Goal: Task Accomplishment & Management: Manage account settings

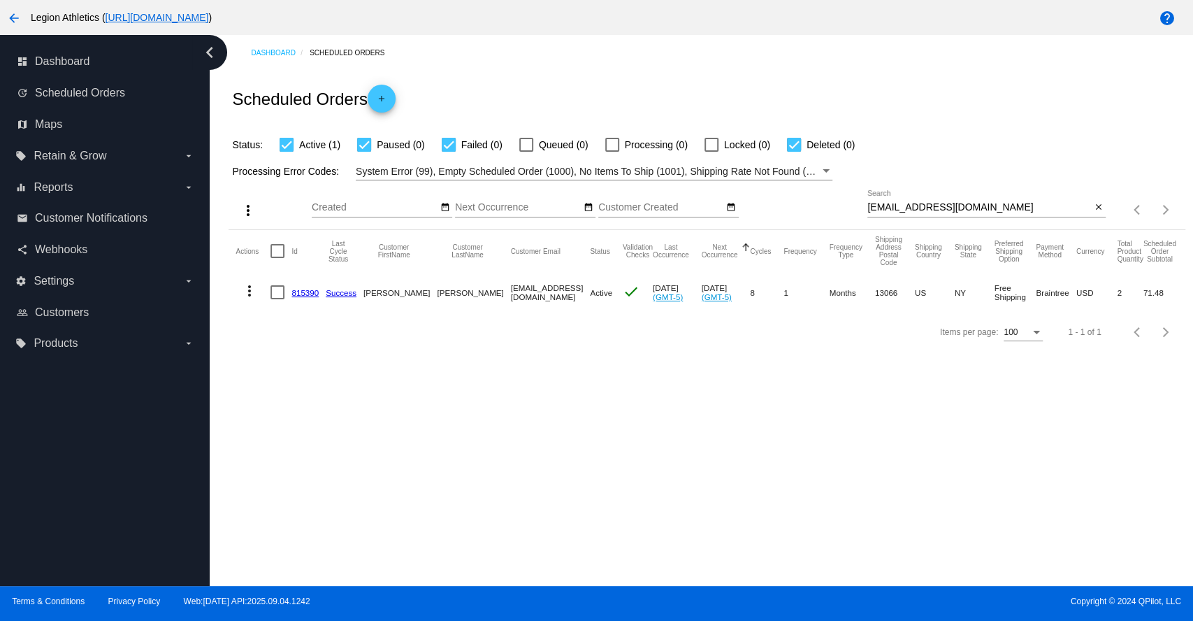
click at [906, 205] on input "smspeer60@gmail.com" at bounding box center [979, 207] width 224 height 11
paste input "asbirring"
type input "[EMAIL_ADDRESS][DOMAIN_NAME]"
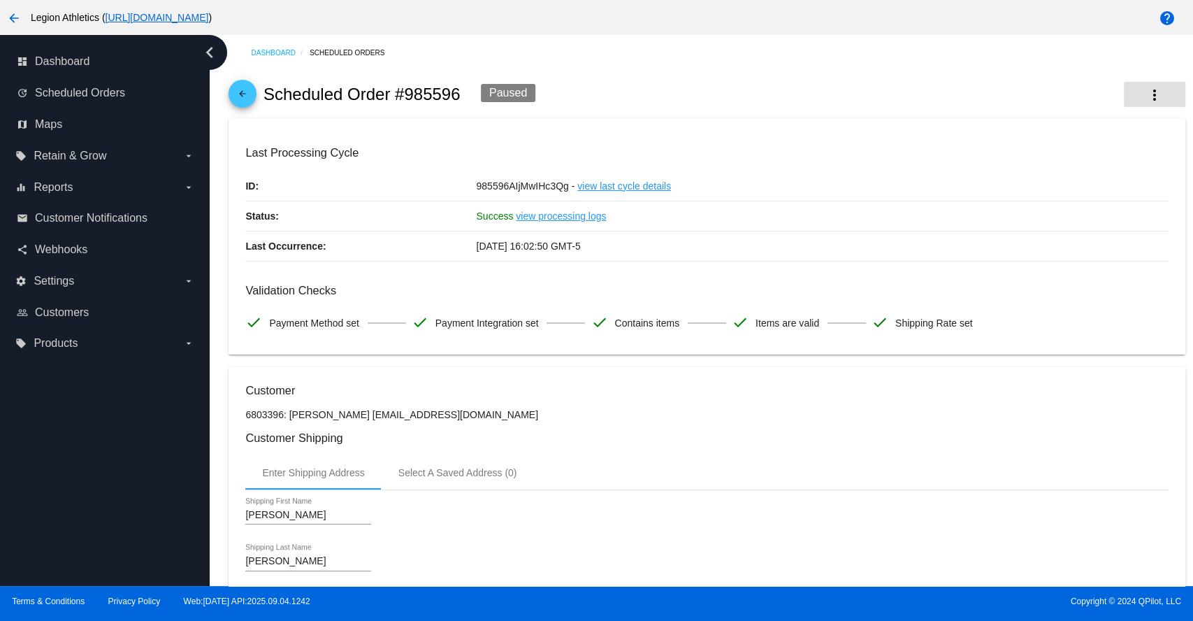
click at [1146, 92] on mat-icon "more_vert" at bounding box center [1154, 95] width 17 height 17
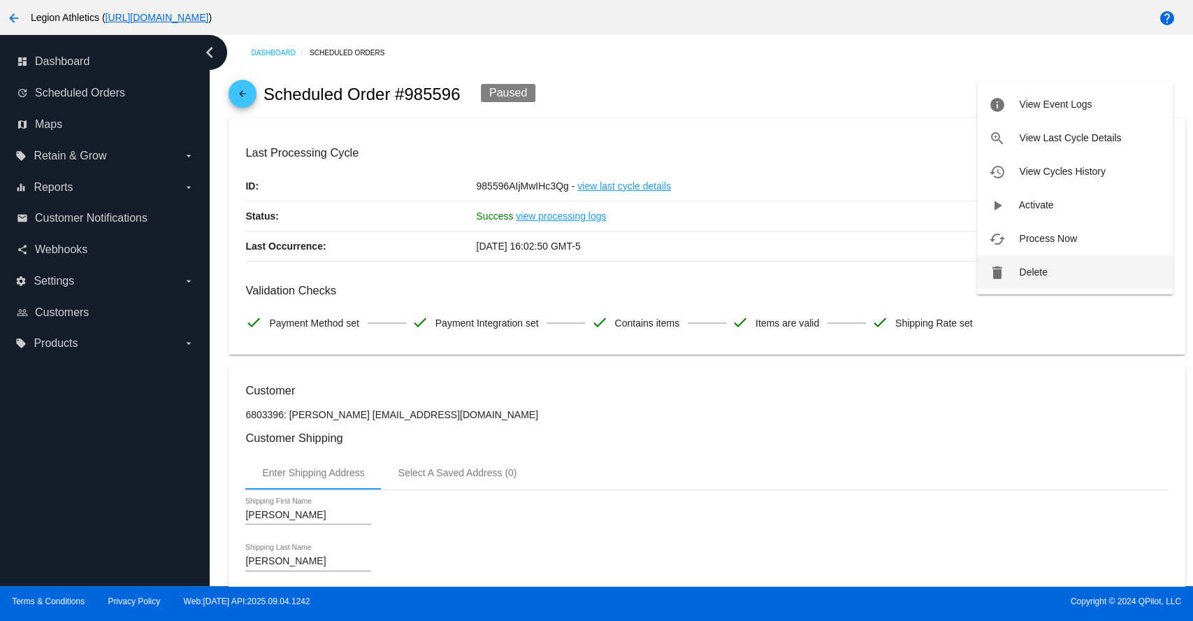
click at [1040, 266] on span "Delete" at bounding box center [1033, 271] width 28 height 11
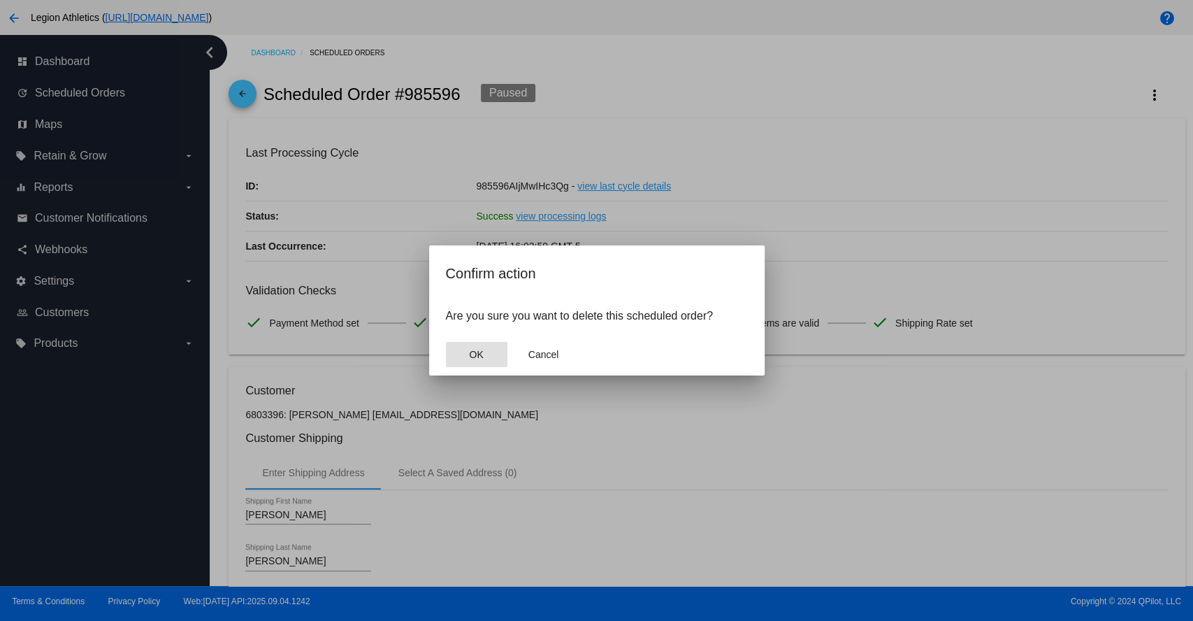
click at [473, 359] on span "OK" at bounding box center [476, 354] width 14 height 11
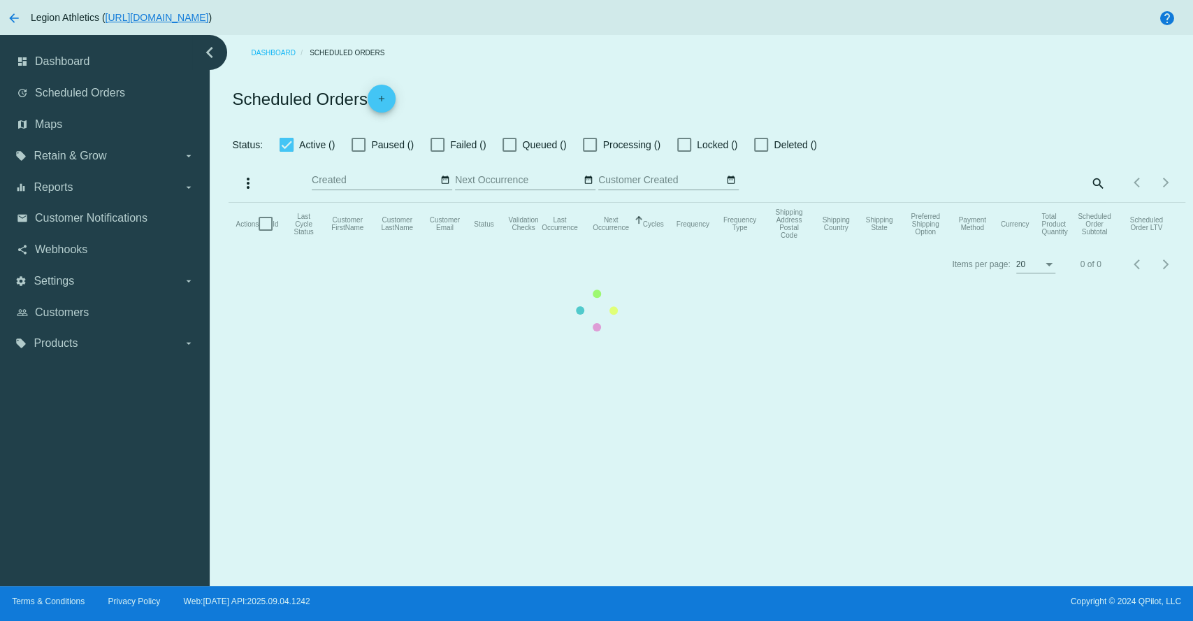
checkbox input "true"
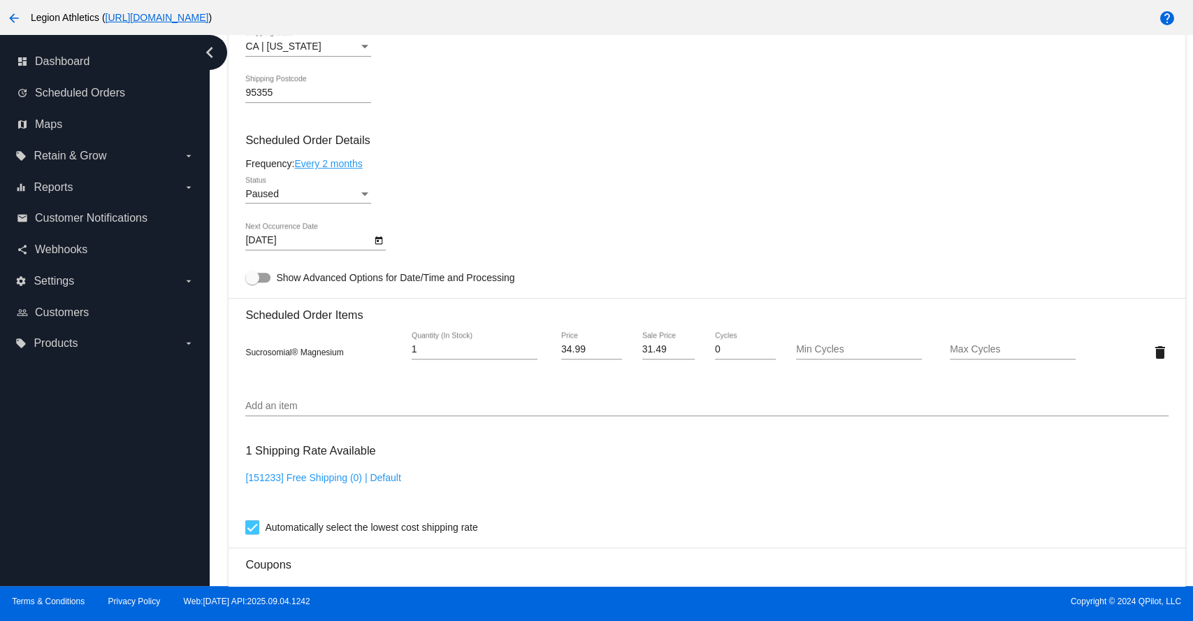
scroll to position [595, 0]
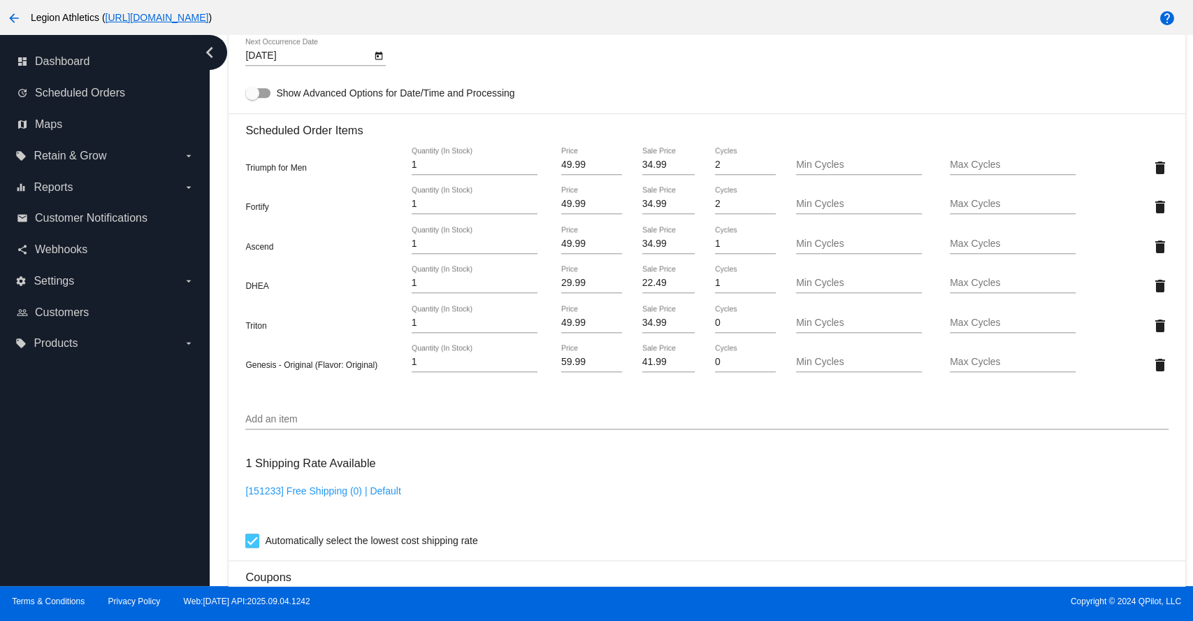
scroll to position [776, 0]
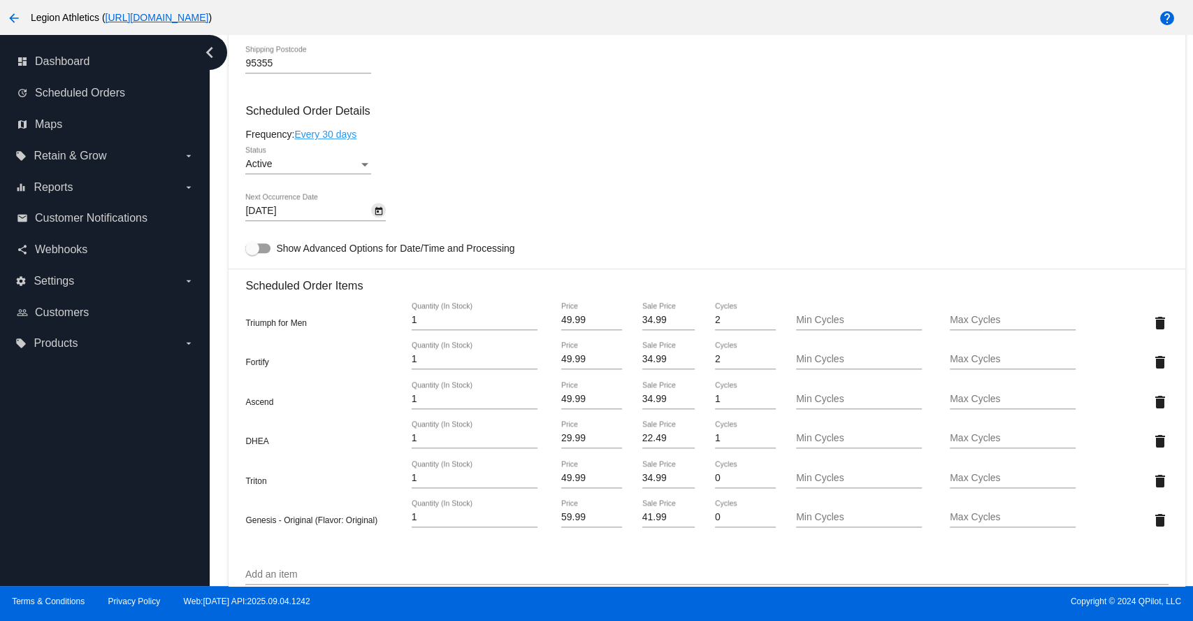
click at [375, 215] on icon "Open calendar" at bounding box center [379, 211] width 8 height 8
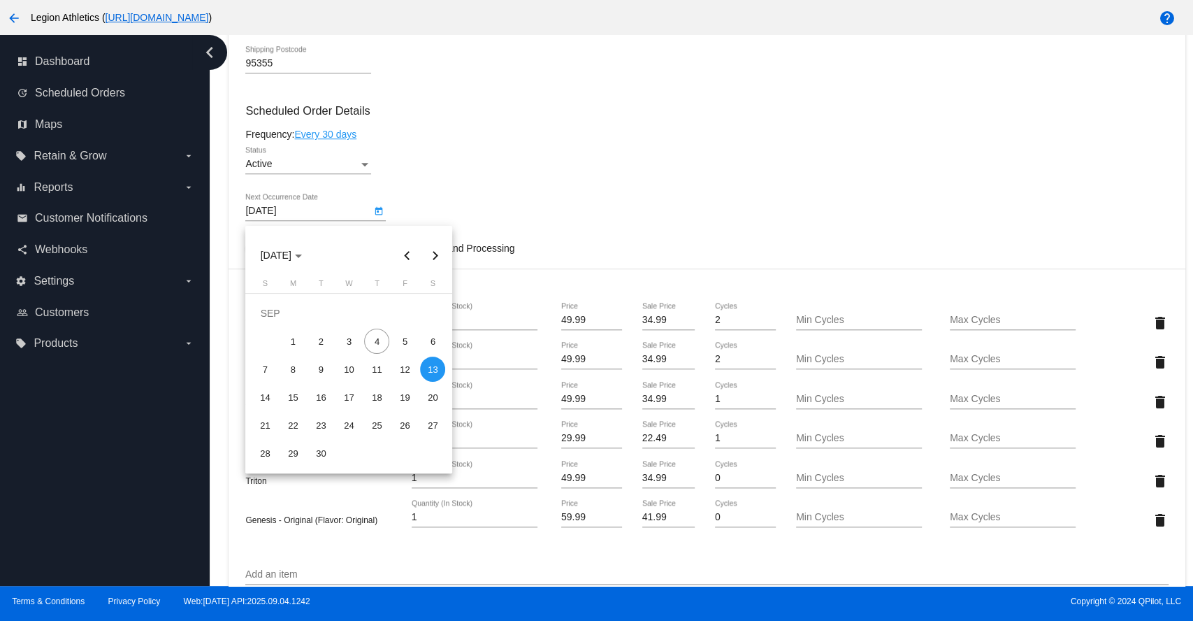
click at [431, 259] on button "Next month" at bounding box center [435, 255] width 28 height 28
click at [295, 400] on div "20" at bounding box center [292, 396] width 25 height 25
type input "[DATE]"
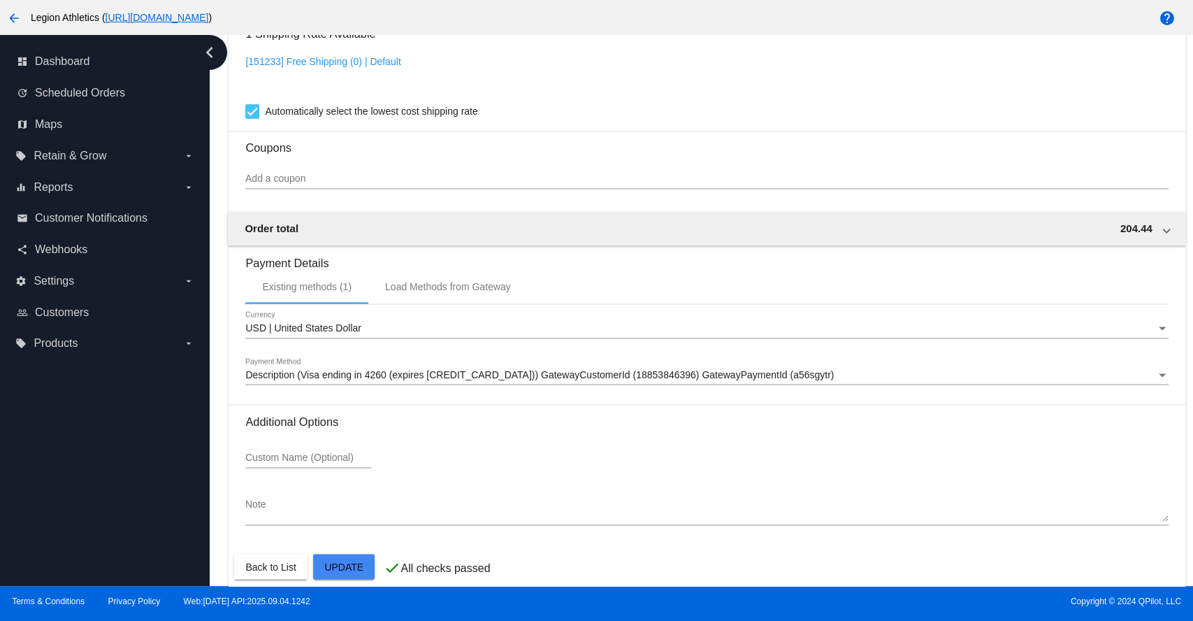
scroll to position [1387, 0]
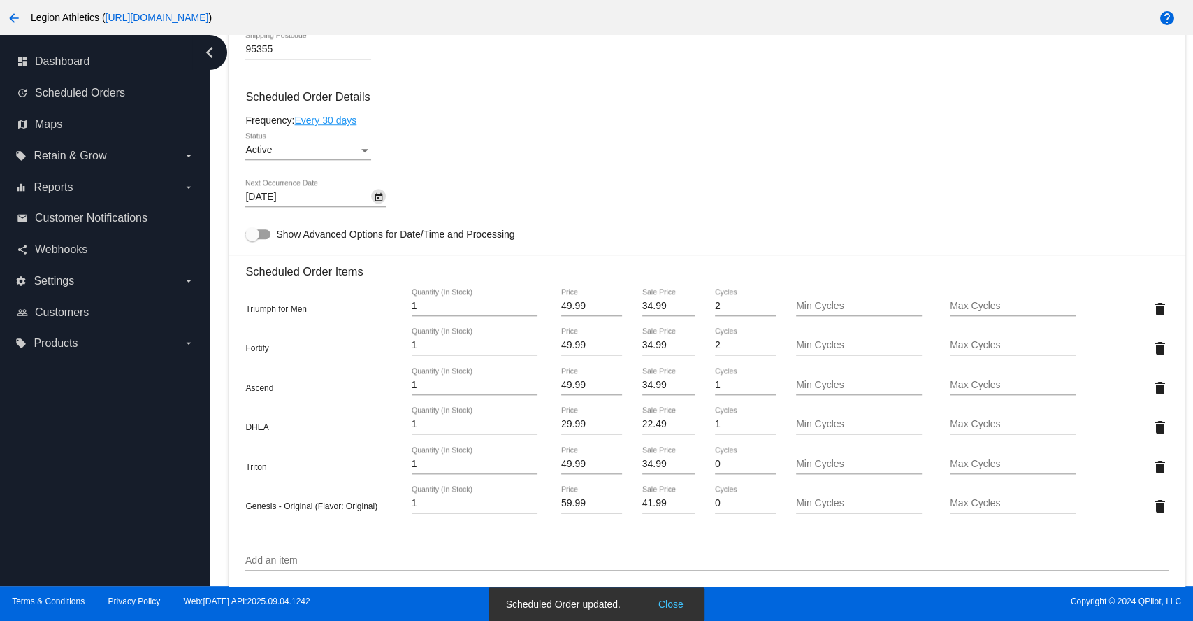
scroll to position [766, 0]
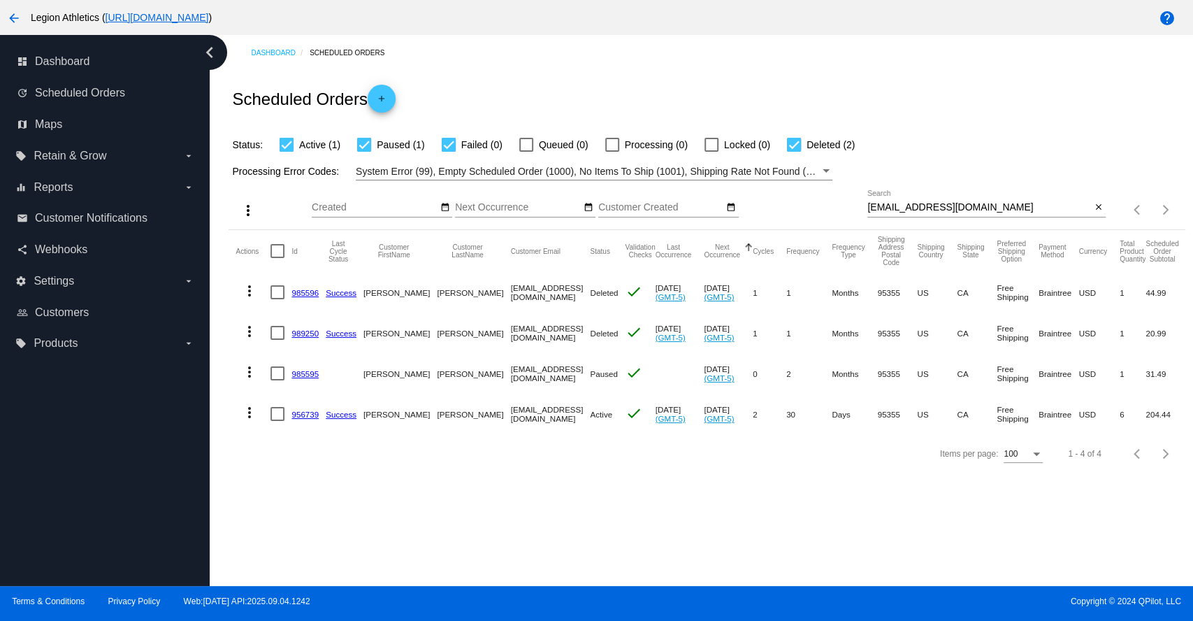
click at [301, 373] on link "985595" at bounding box center [304, 373] width 27 height 9
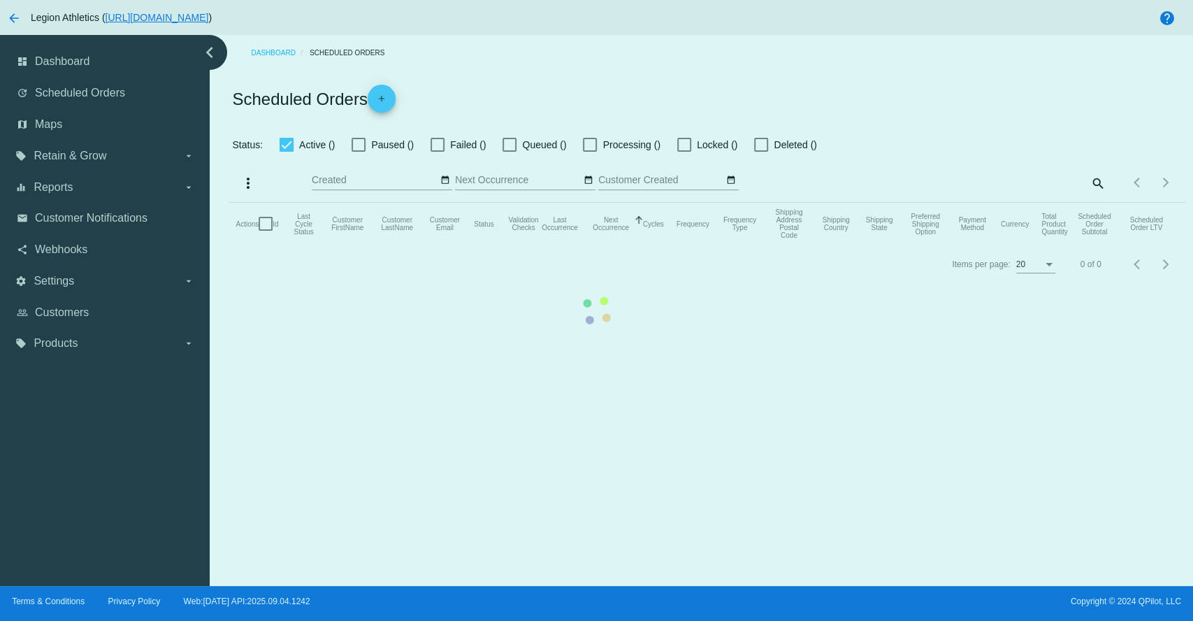
checkbox input "true"
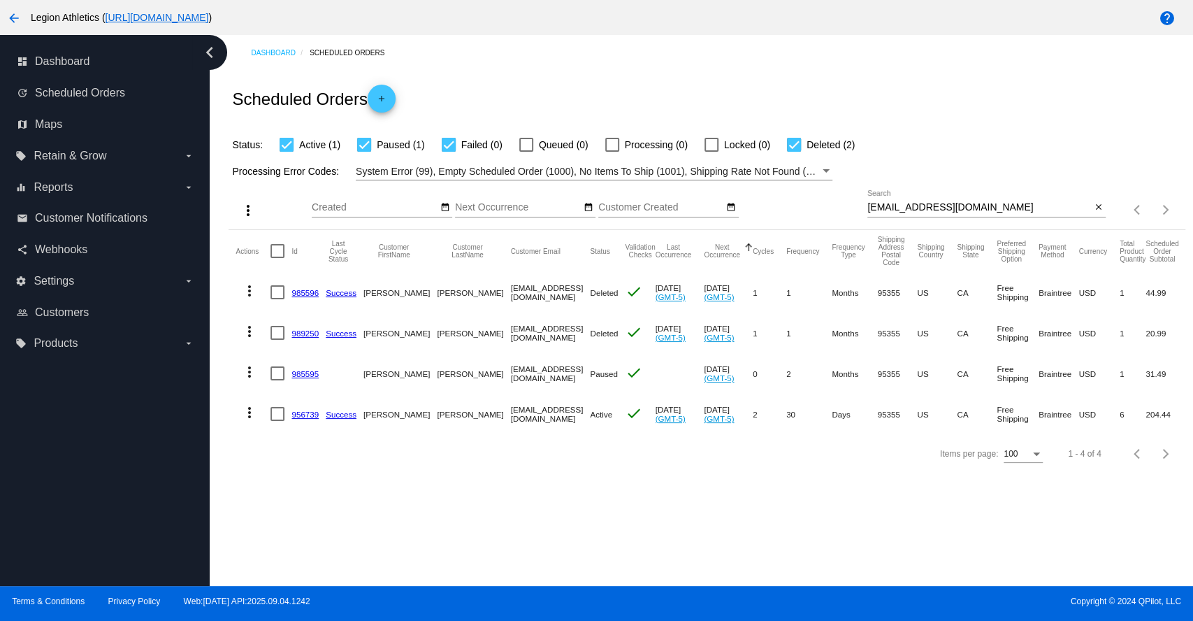
click at [300, 414] on link "956739" at bounding box center [304, 414] width 27 height 9
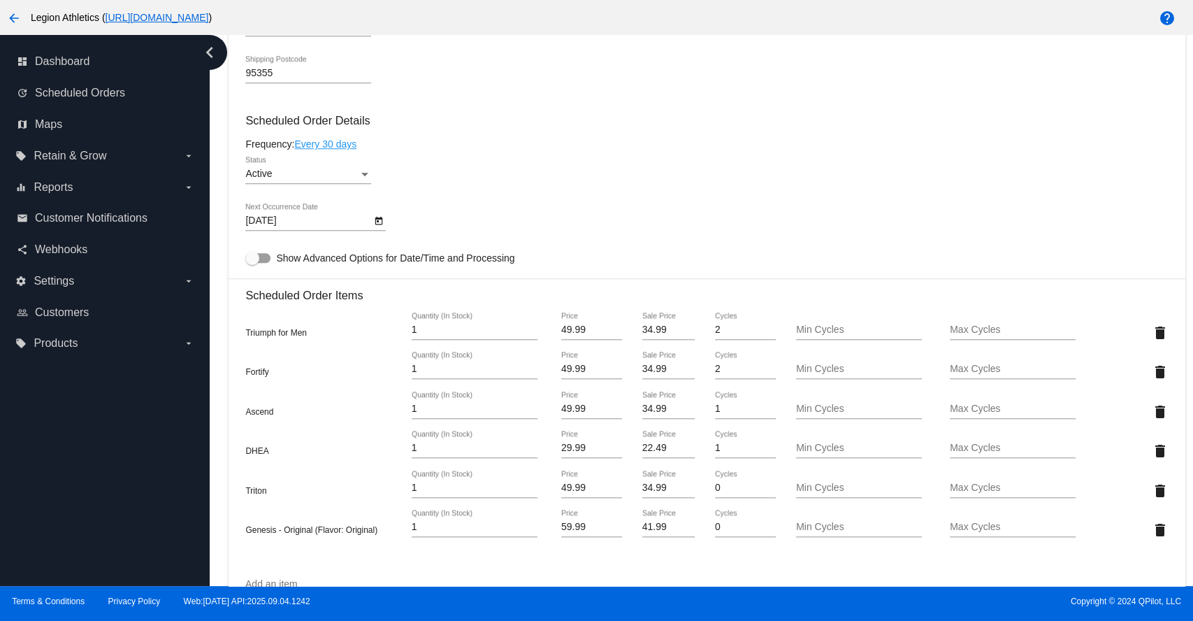
scroll to position [932, 0]
